Goal: Information Seeking & Learning: Learn about a topic

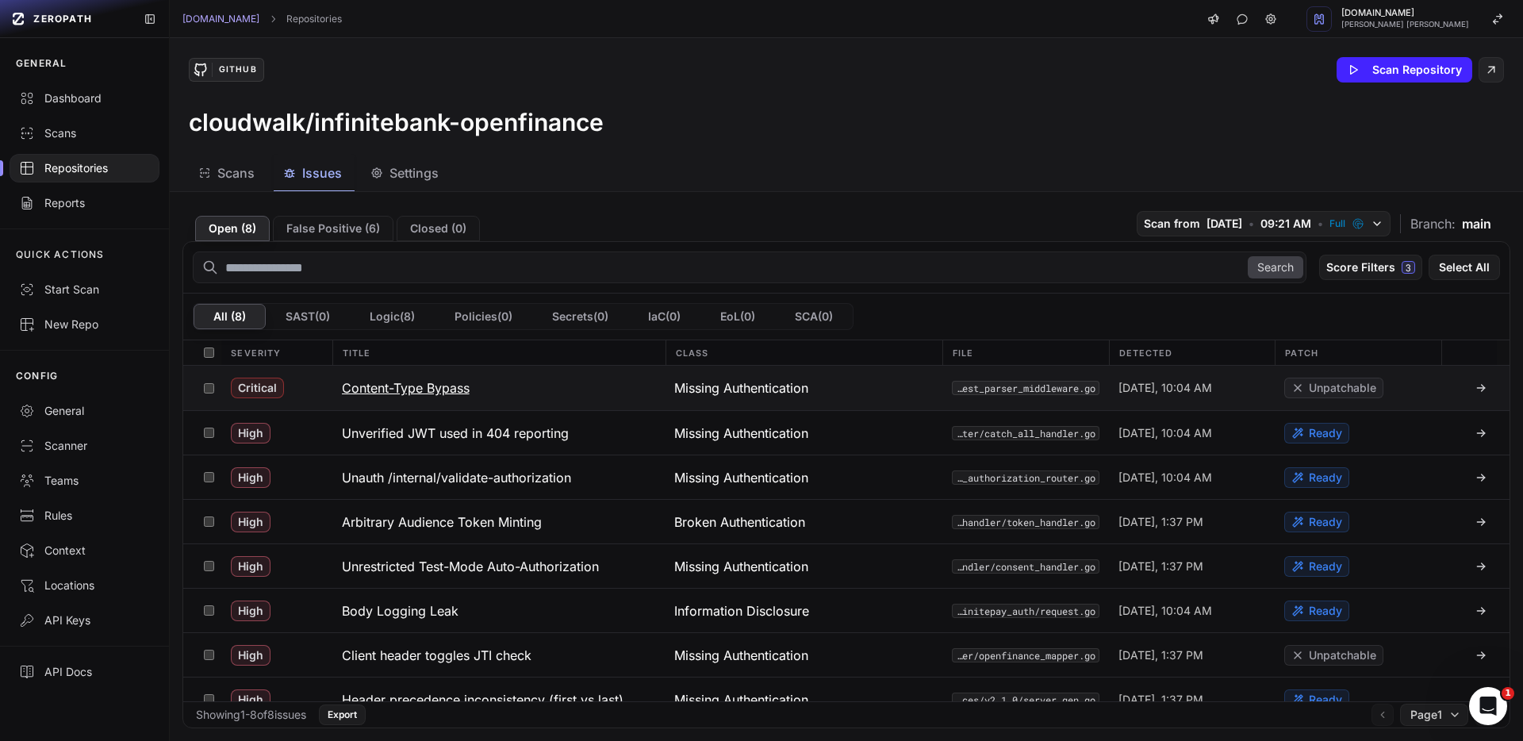
drag, startPoint x: 525, startPoint y: 390, endPoint x: 347, endPoint y: 393, distance: 178.4
click at [347, 393] on button "Content-Type Bypass" at bounding box center [498, 388] width 333 height 44
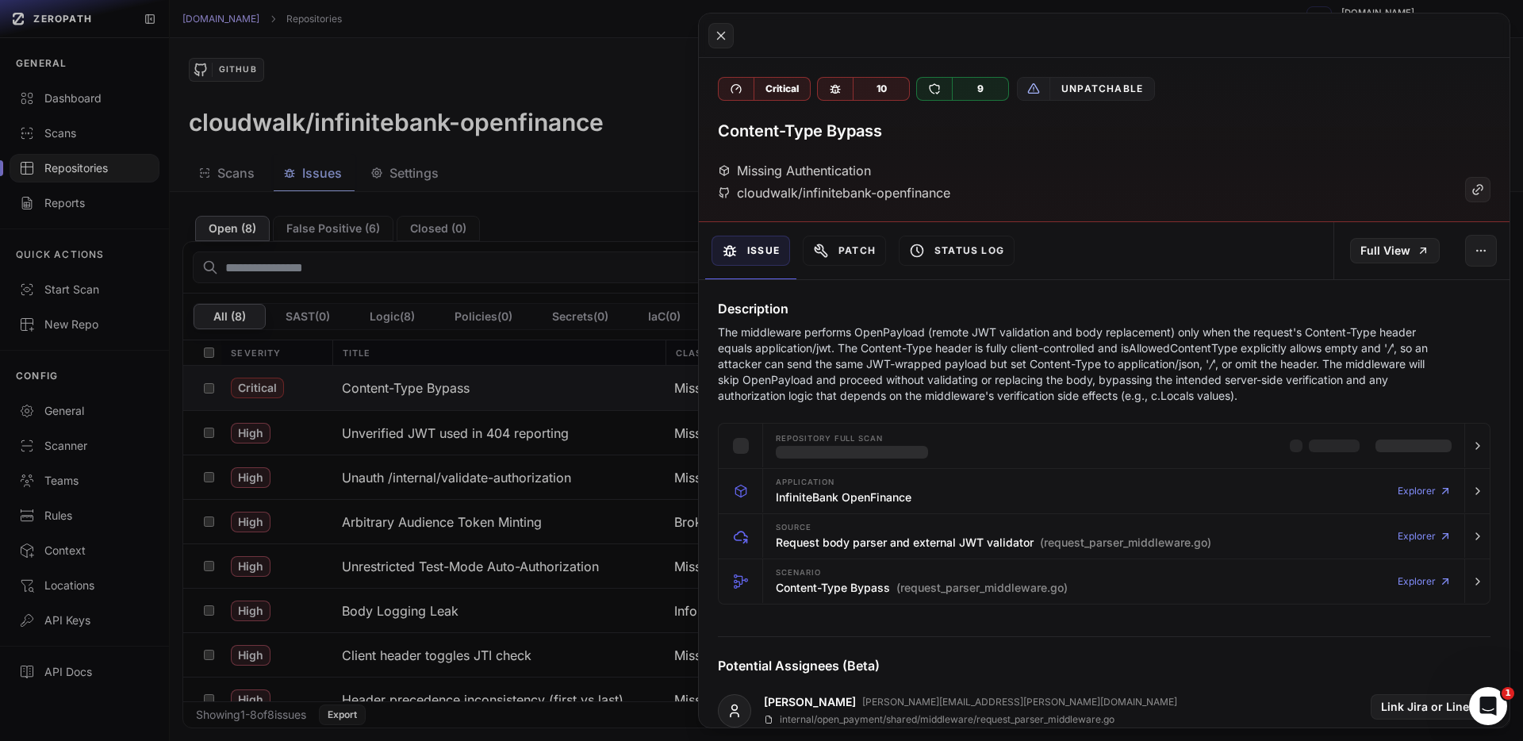
click at [848, 139] on h3 "Content-Type Bypass" at bounding box center [800, 131] width 164 height 22
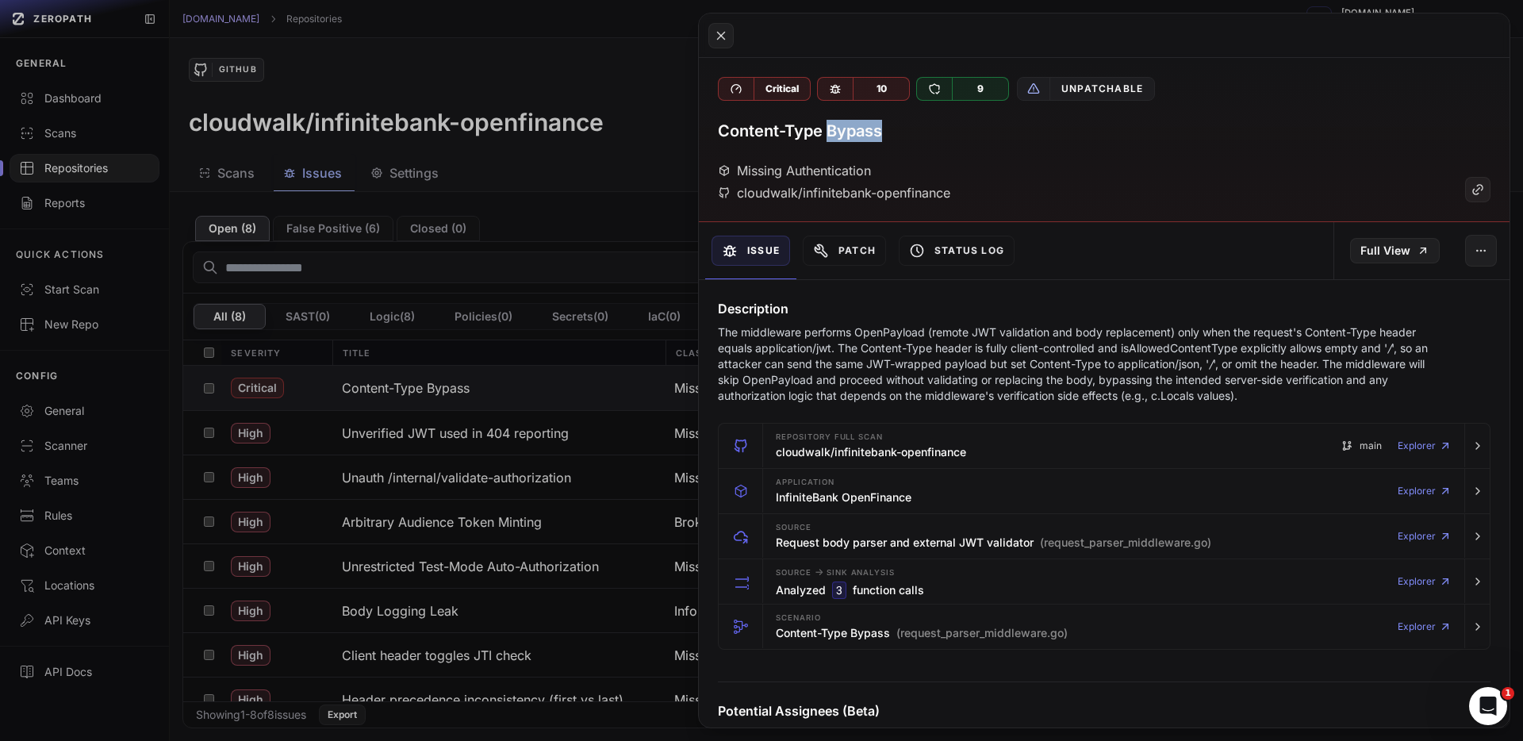
click at [848, 139] on h3 "Content-Type Bypass" at bounding box center [800, 131] width 164 height 22
copy div "Content-Type Bypass"
click at [731, 32] on button at bounding box center [720, 35] width 25 height 25
